Goal: Use online tool/utility: Utilize a website feature to perform a specific function

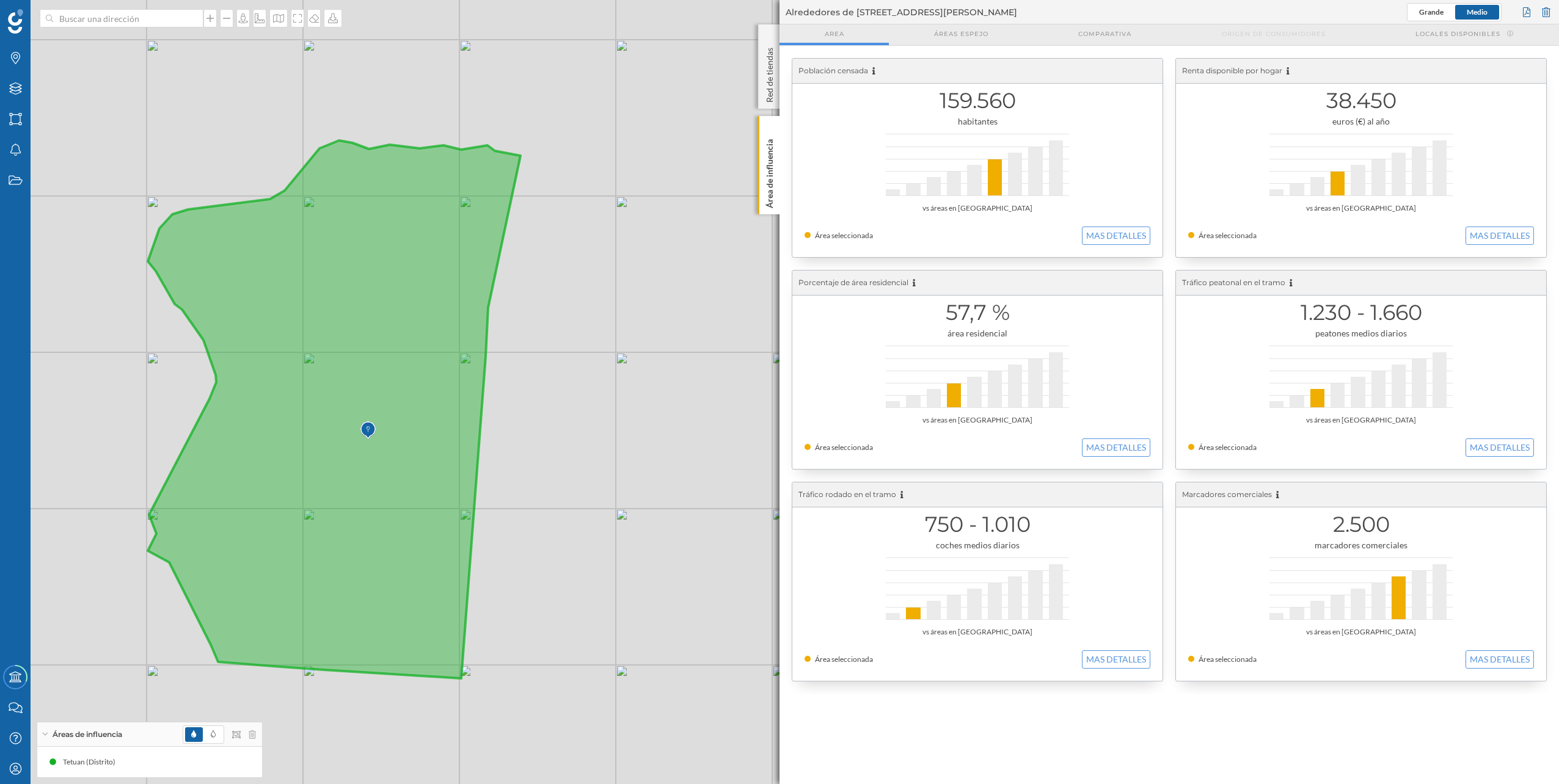
drag, startPoint x: 448, startPoint y: 305, endPoint x: 570, endPoint y: 298, distance: 122.2
click at [570, 298] on div "© Mapbox © OpenStreetMap Improve this map" at bounding box center [780, 392] width 1559 height 784
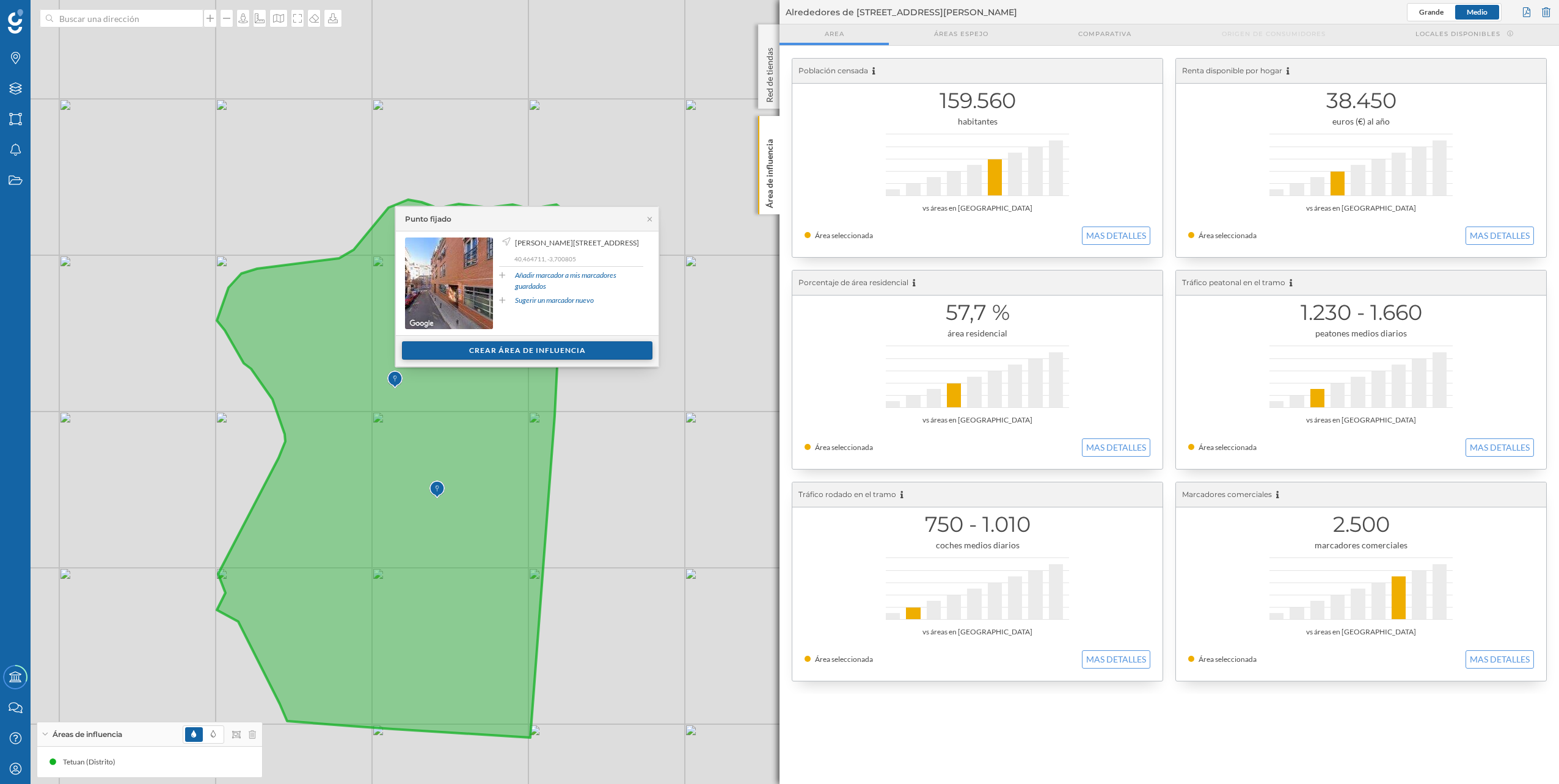
click at [502, 351] on div "Crear área de influencia" at bounding box center [527, 351] width 250 height 18
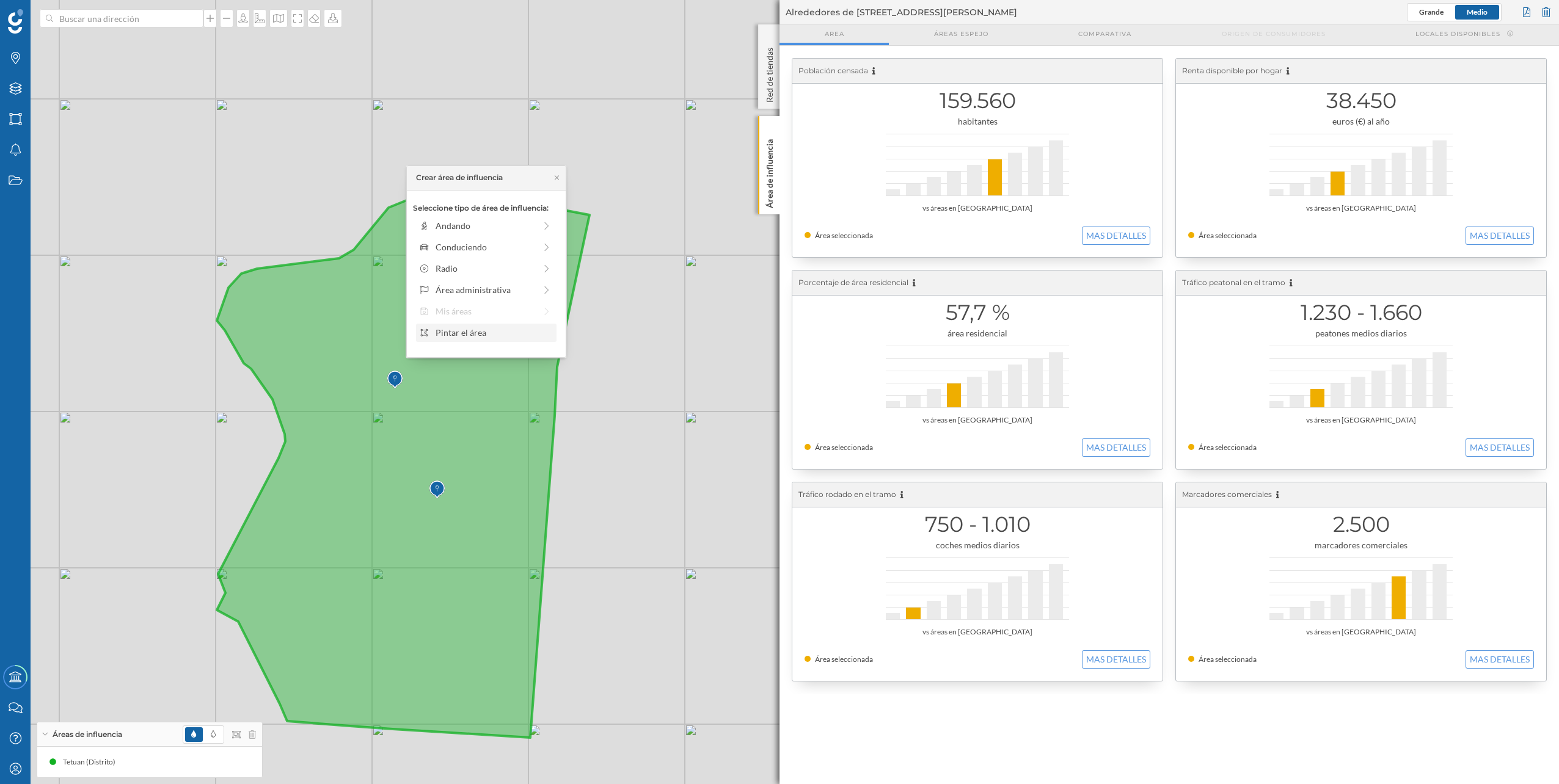
click at [487, 328] on div "Pintar el área" at bounding box center [494, 333] width 117 height 13
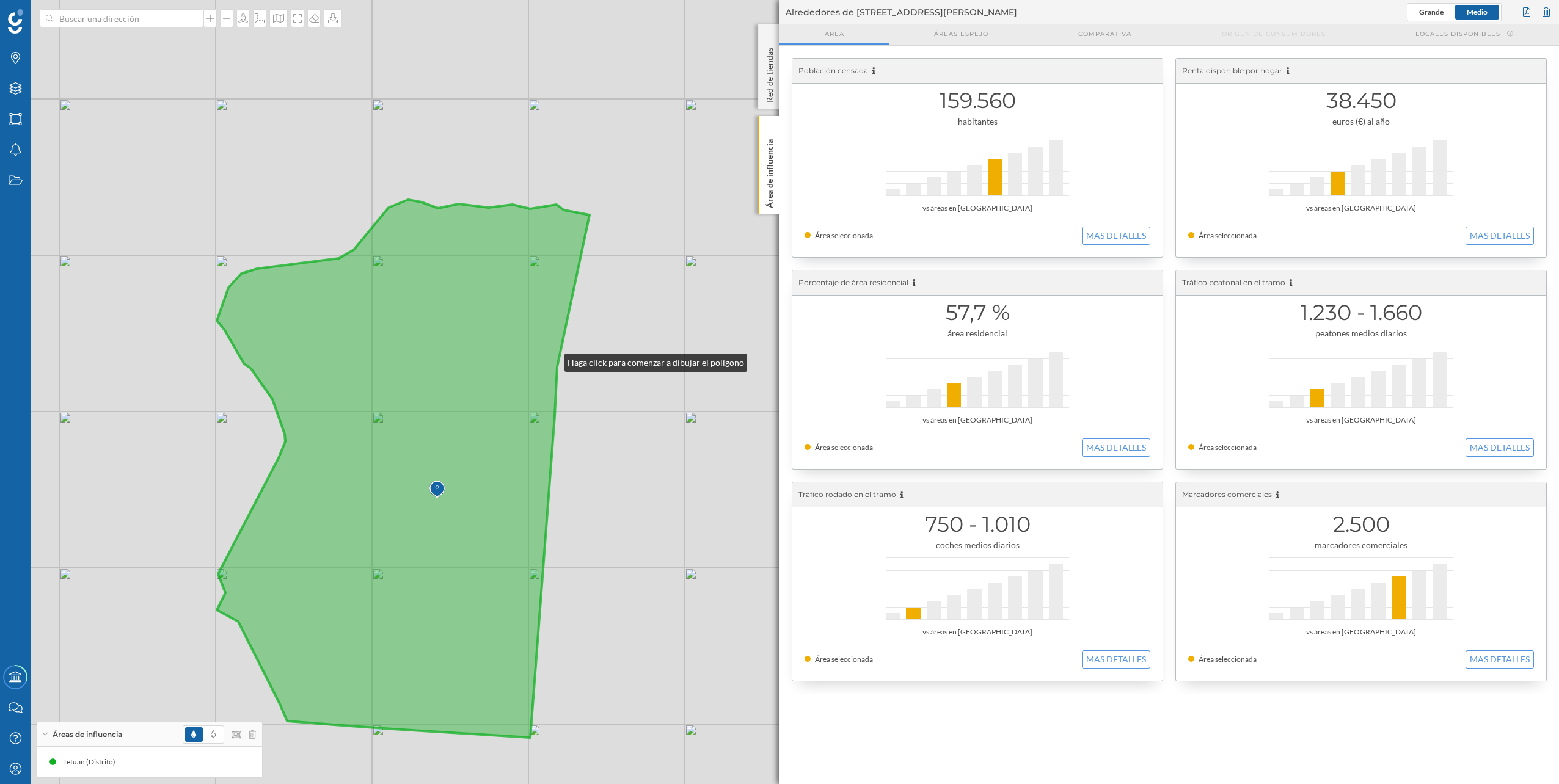
click at [552, 360] on icon at bounding box center [403, 469] width 373 height 538
click at [363, 393] on icon at bounding box center [403, 469] width 373 height 538
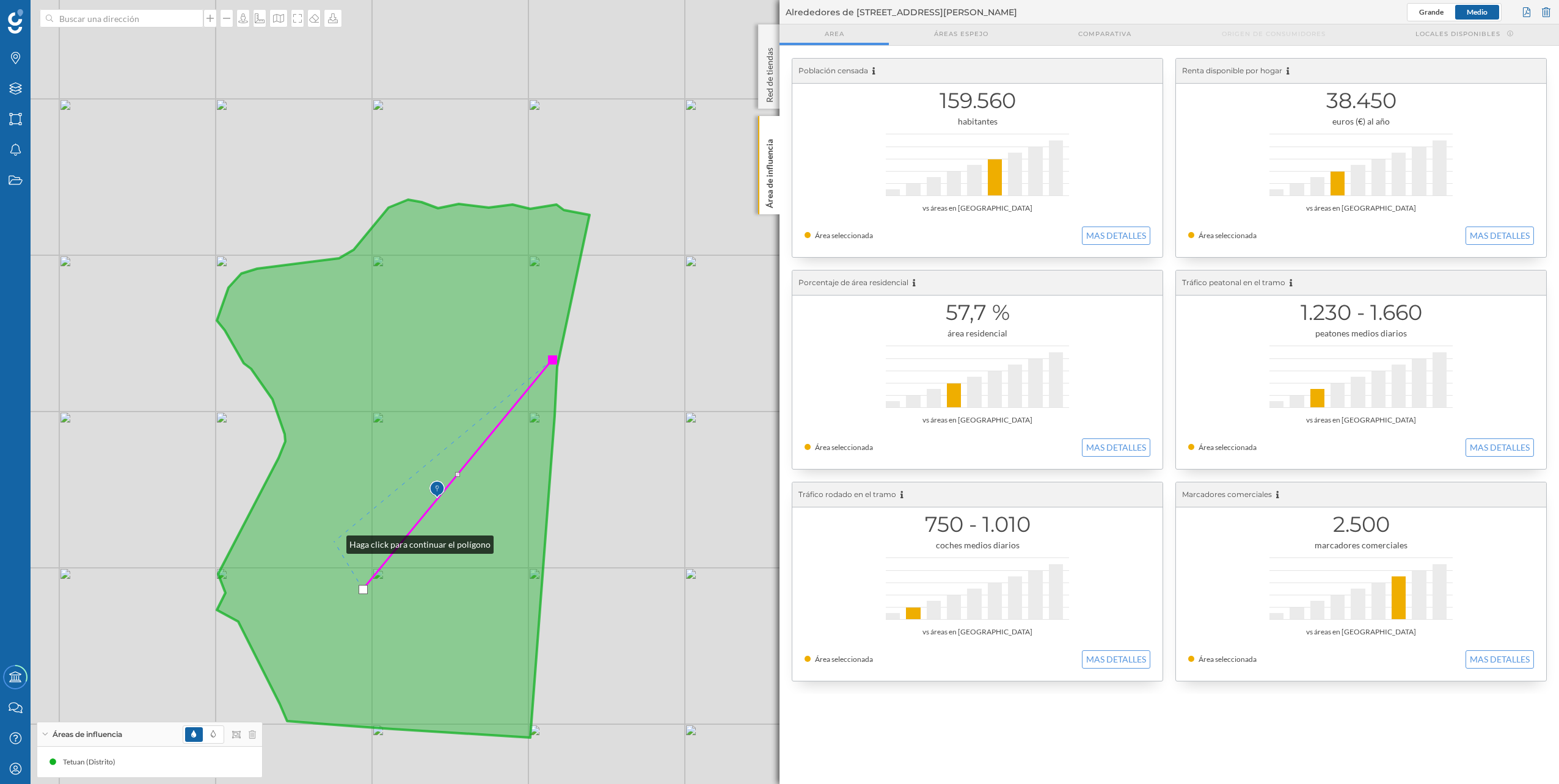
click at [334, 393] on icon at bounding box center [403, 469] width 373 height 538
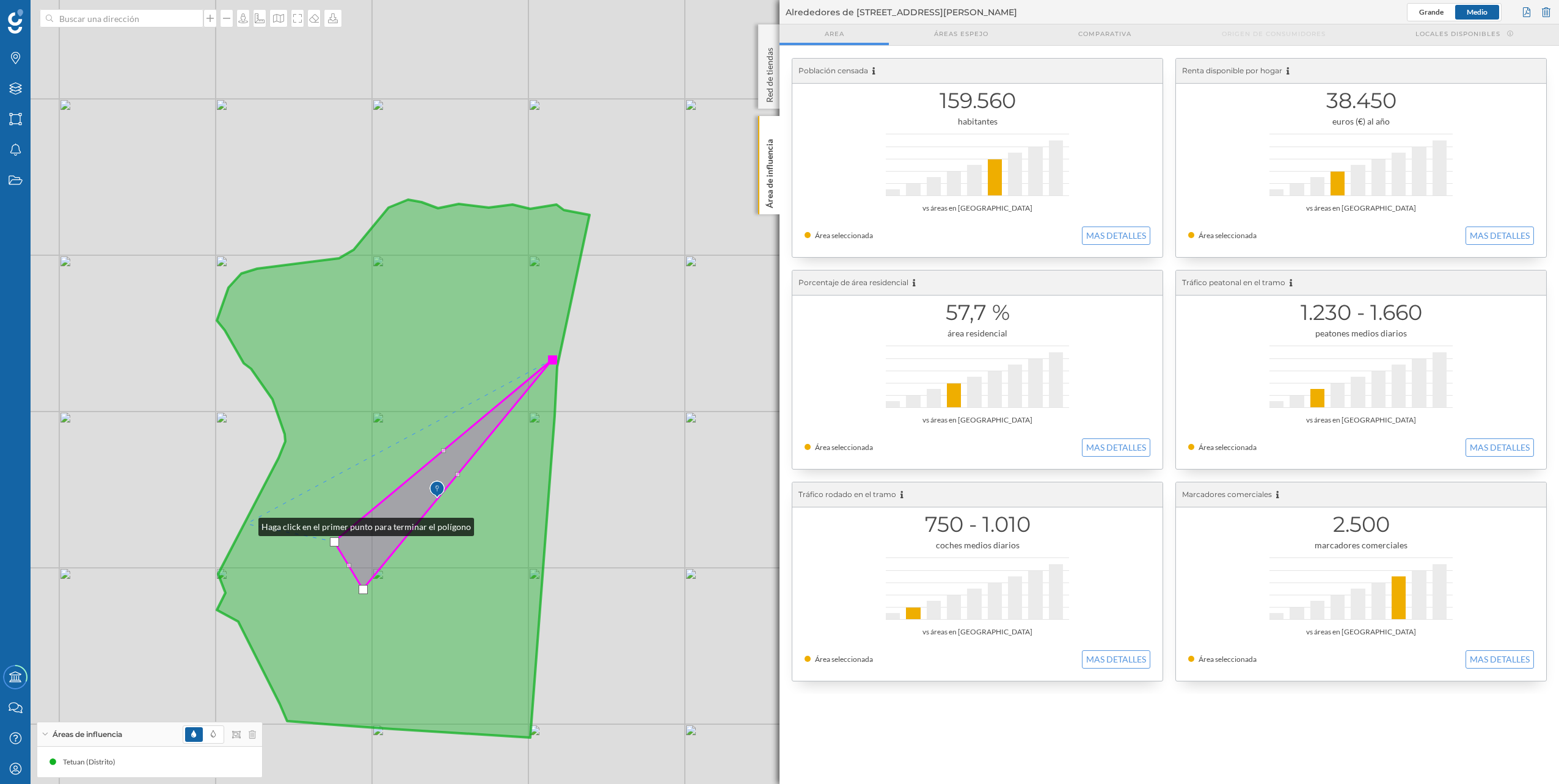
click at [246, 393] on icon at bounding box center [403, 469] width 373 height 538
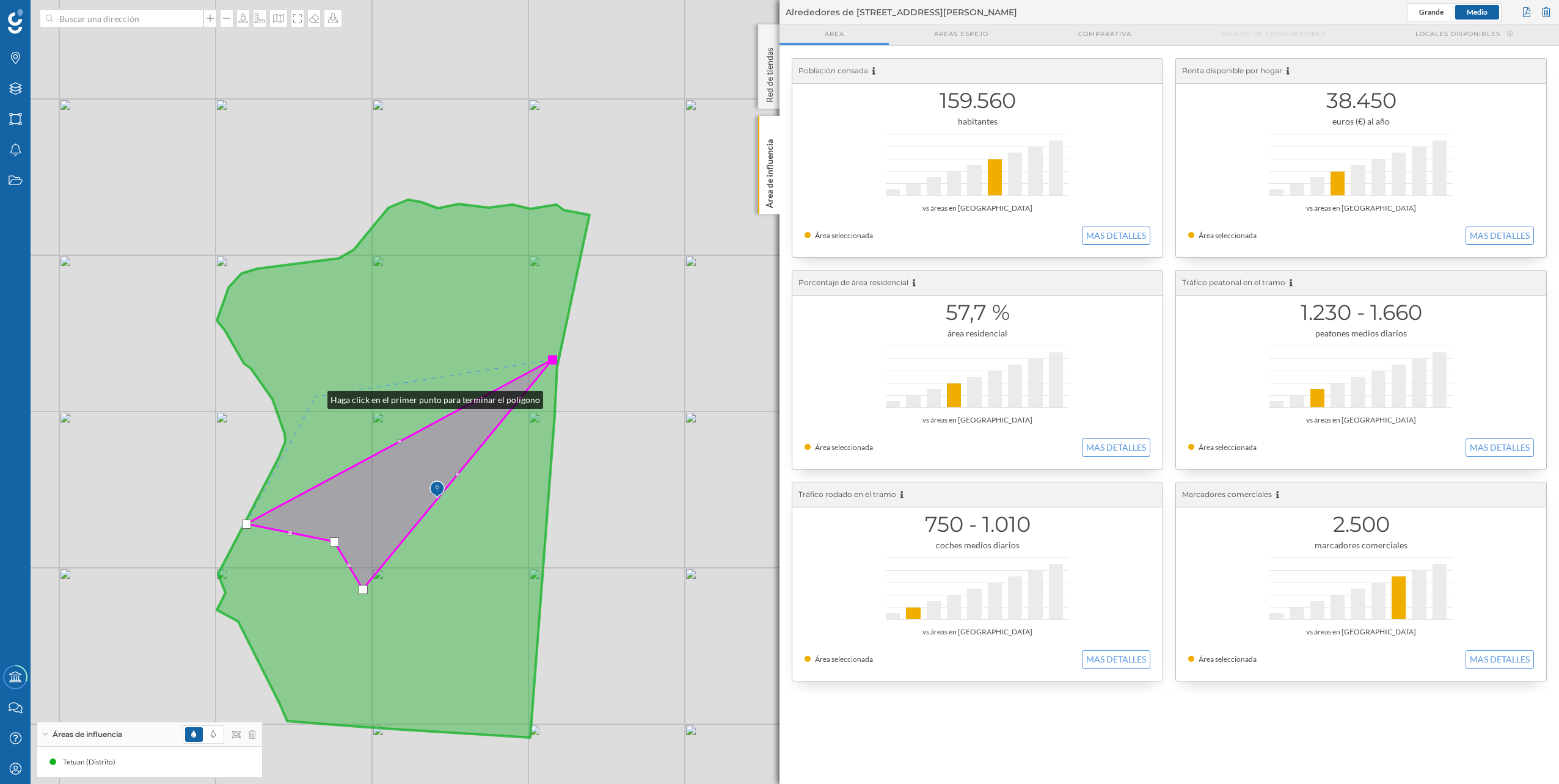
click at [315, 393] on icon at bounding box center [403, 469] width 373 height 538
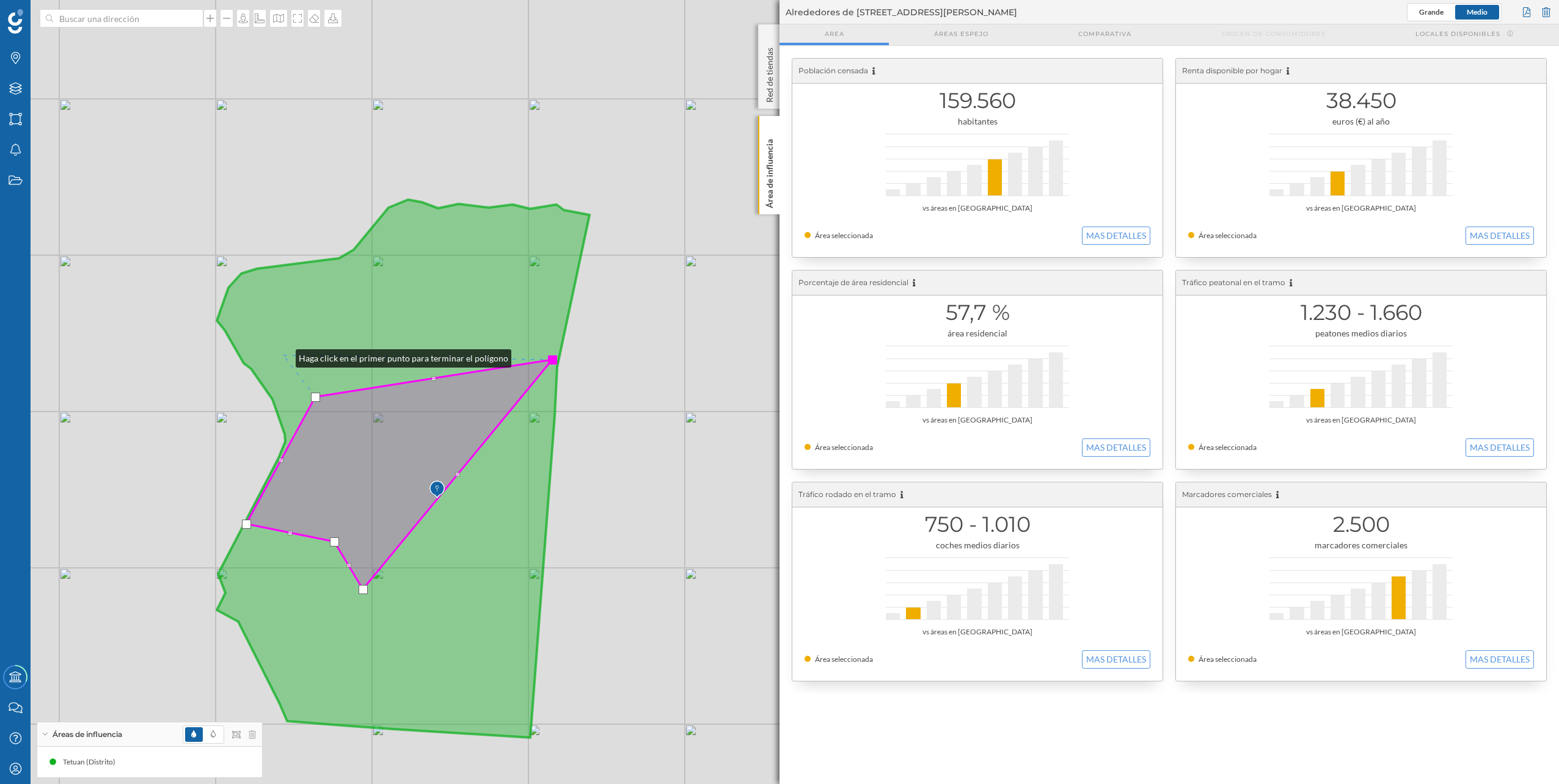
click at [284, 356] on icon at bounding box center [403, 469] width 373 height 538
click at [310, 291] on icon at bounding box center [403, 469] width 373 height 538
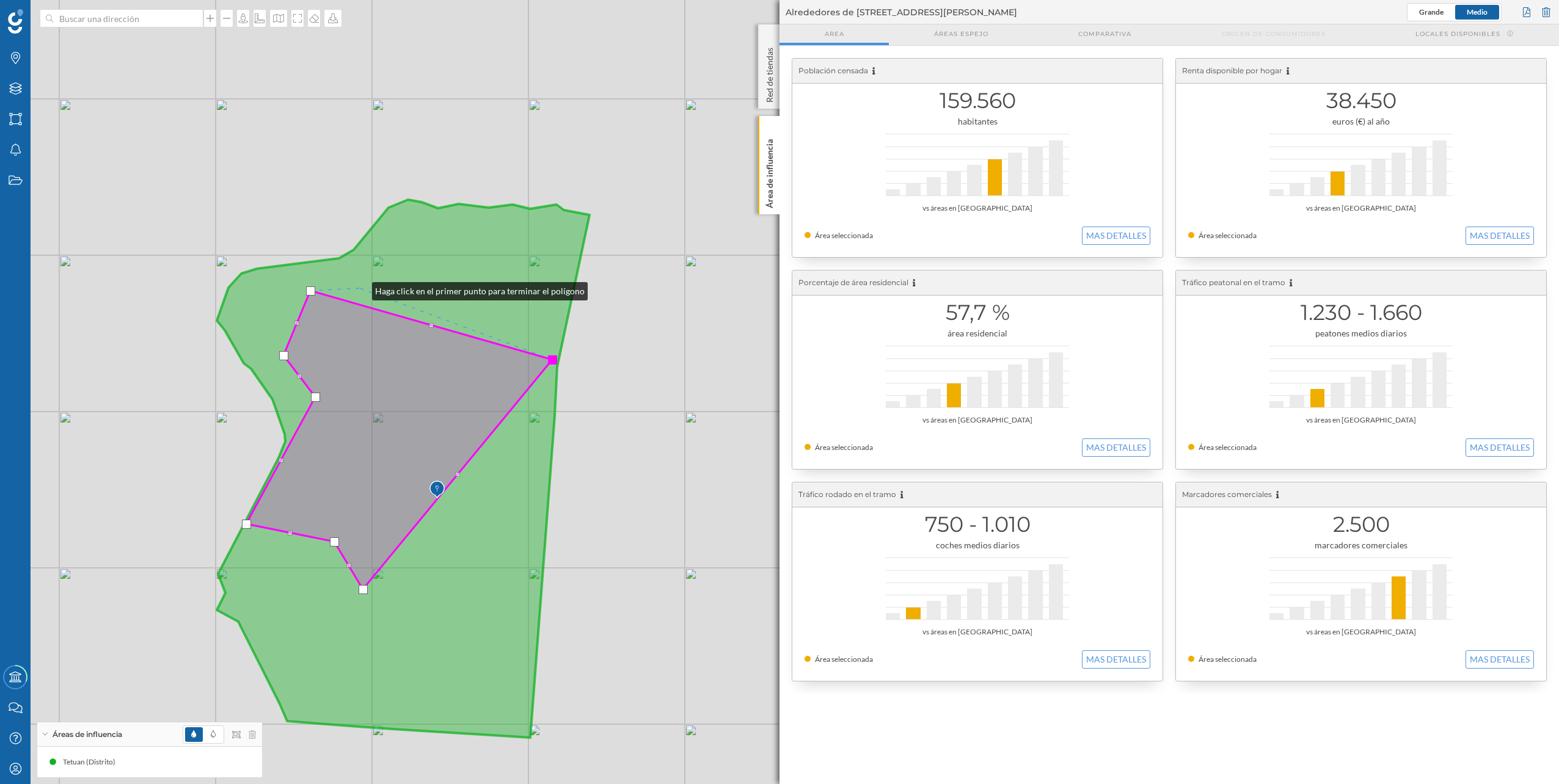
click at [361, 288] on icon at bounding box center [403, 469] width 373 height 538
click at [389, 256] on icon at bounding box center [403, 469] width 373 height 538
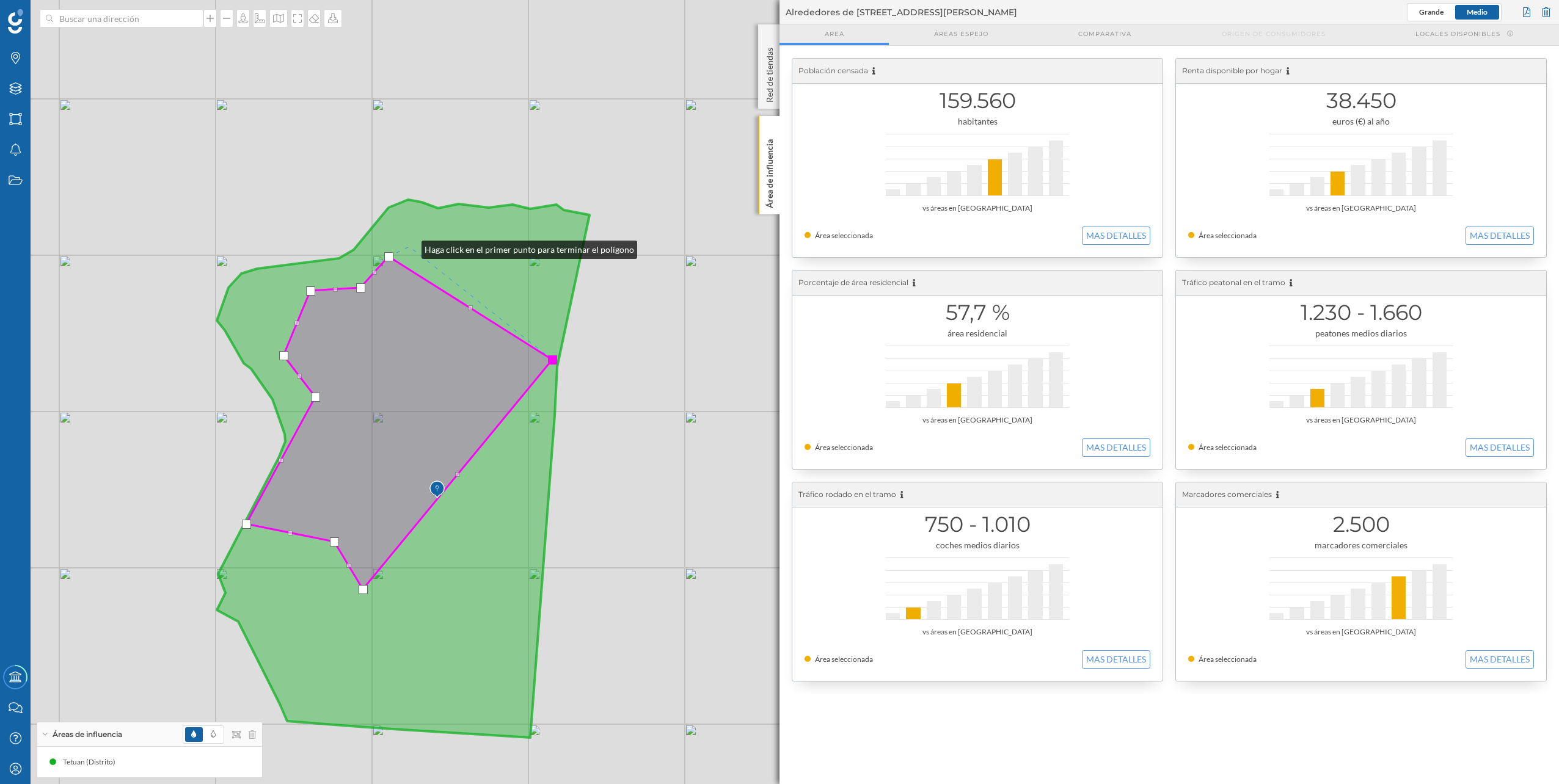
click at [410, 247] on icon at bounding box center [403, 469] width 373 height 538
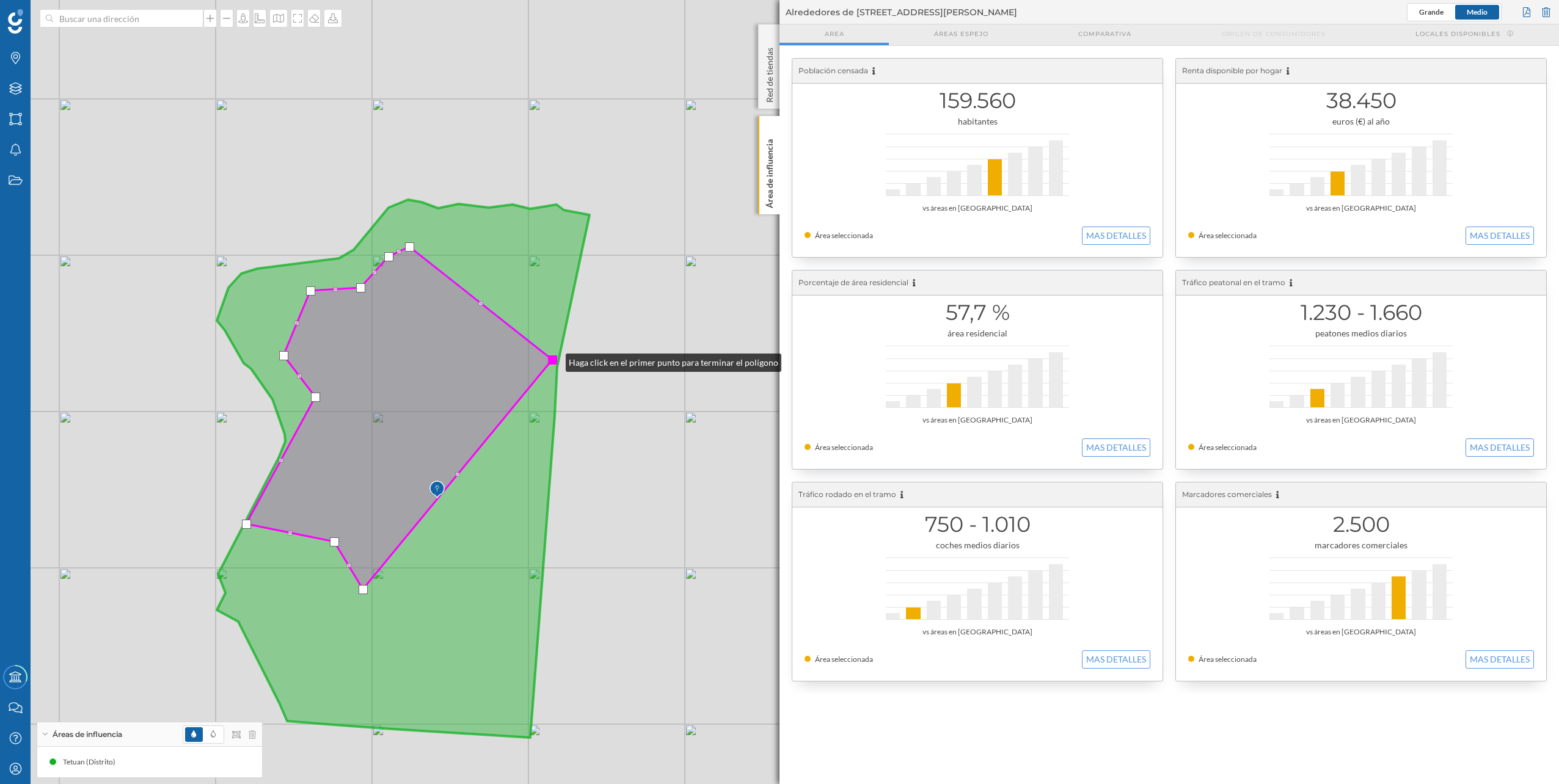
click at [554, 360] on div at bounding box center [552, 360] width 9 height 9
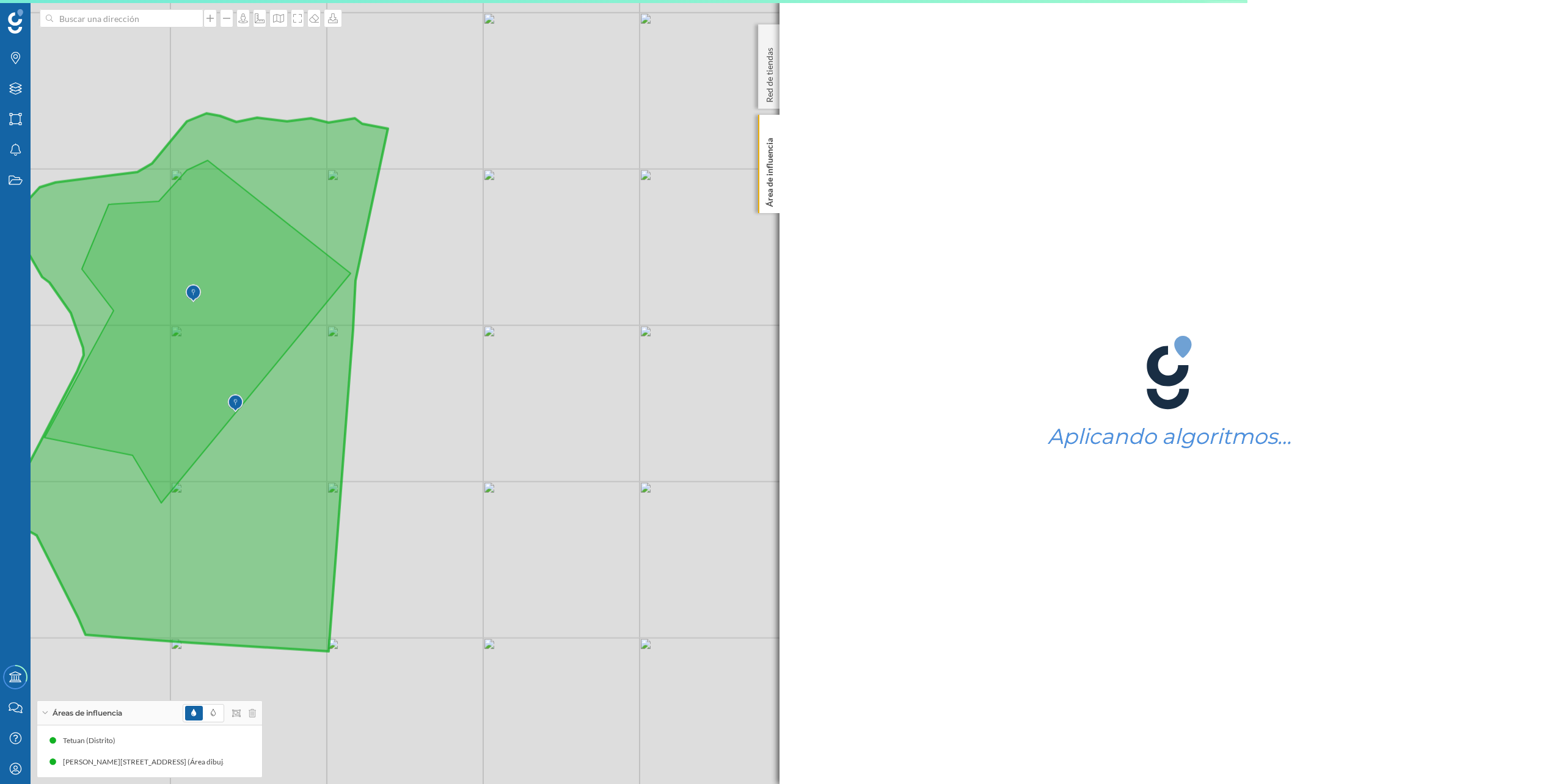
click at [550, 361] on div "© Mapbox © OpenStreetMap Improve this map" at bounding box center [780, 392] width 1559 height 784
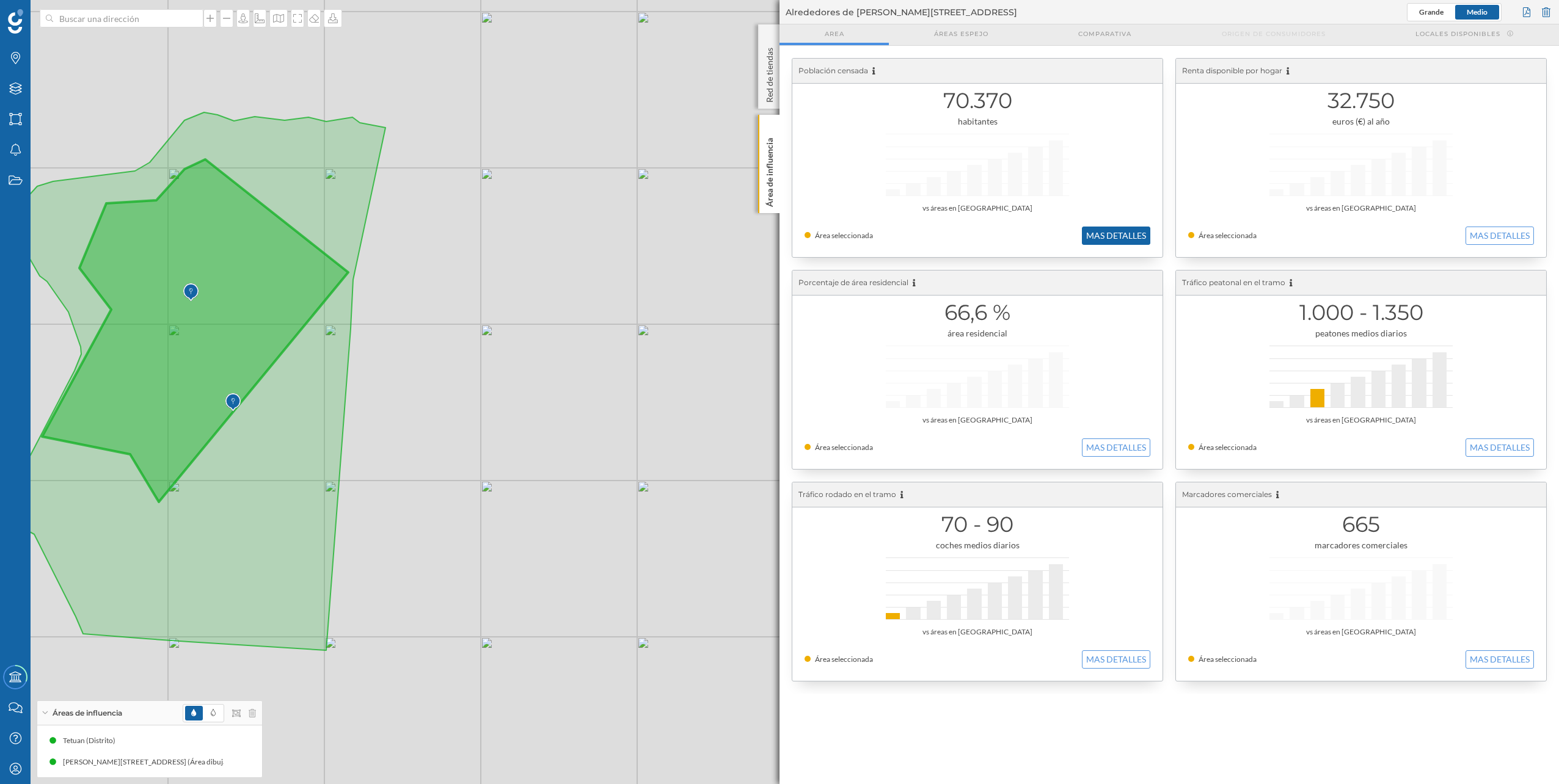
click at [777, 228] on button "MAS DETALLES" at bounding box center [1116, 235] width 69 height 18
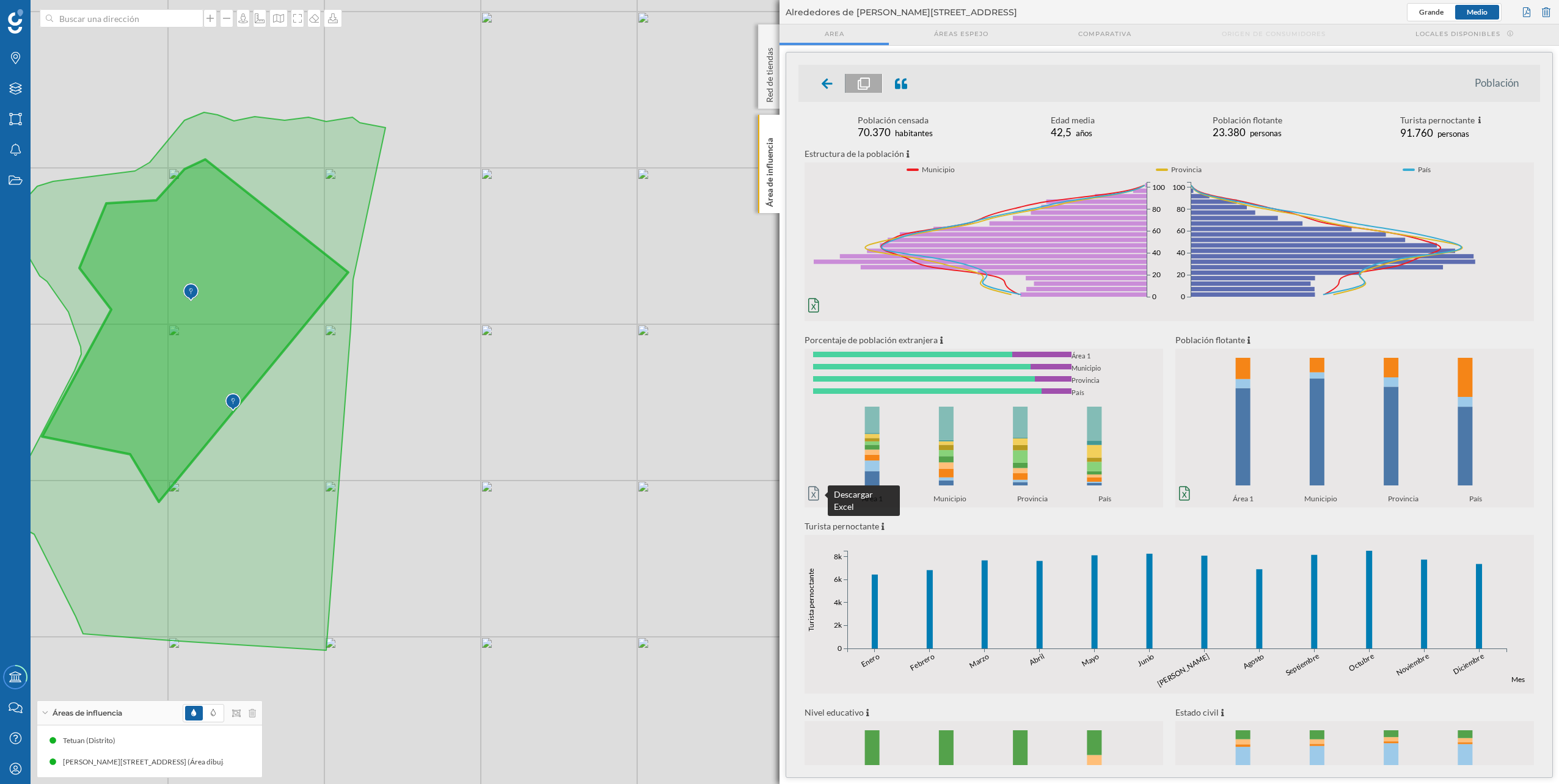
click at [777, 393] on icon at bounding box center [814, 493] width 11 height 15
